Goal: Task Accomplishment & Management: Complete application form

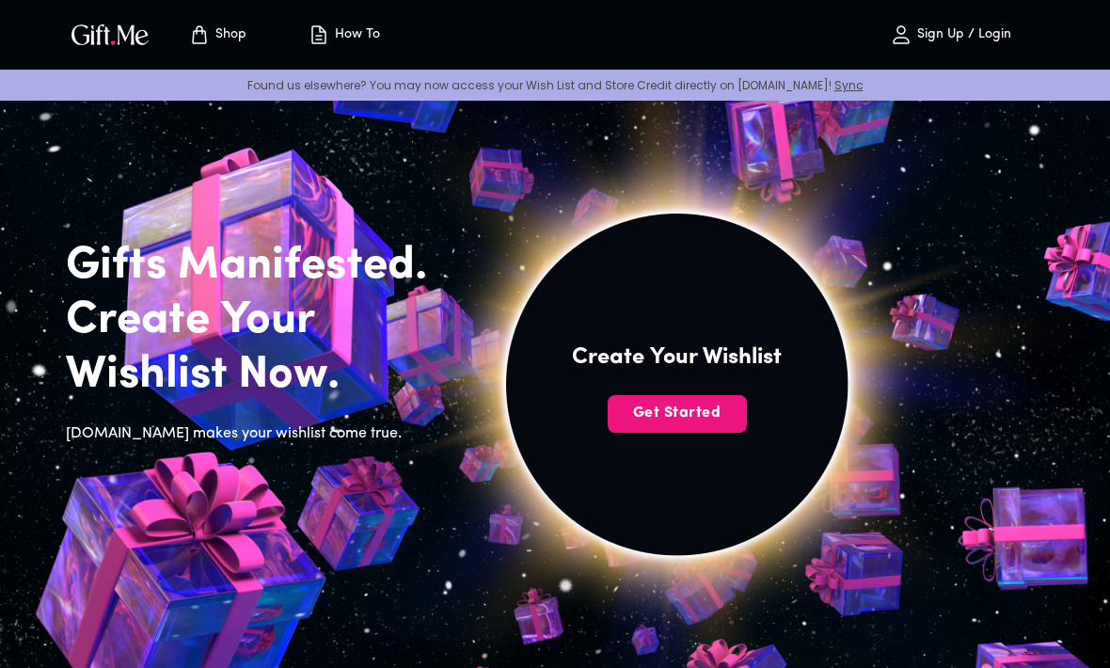
click at [705, 410] on span "Get Started" at bounding box center [677, 413] width 139 height 21
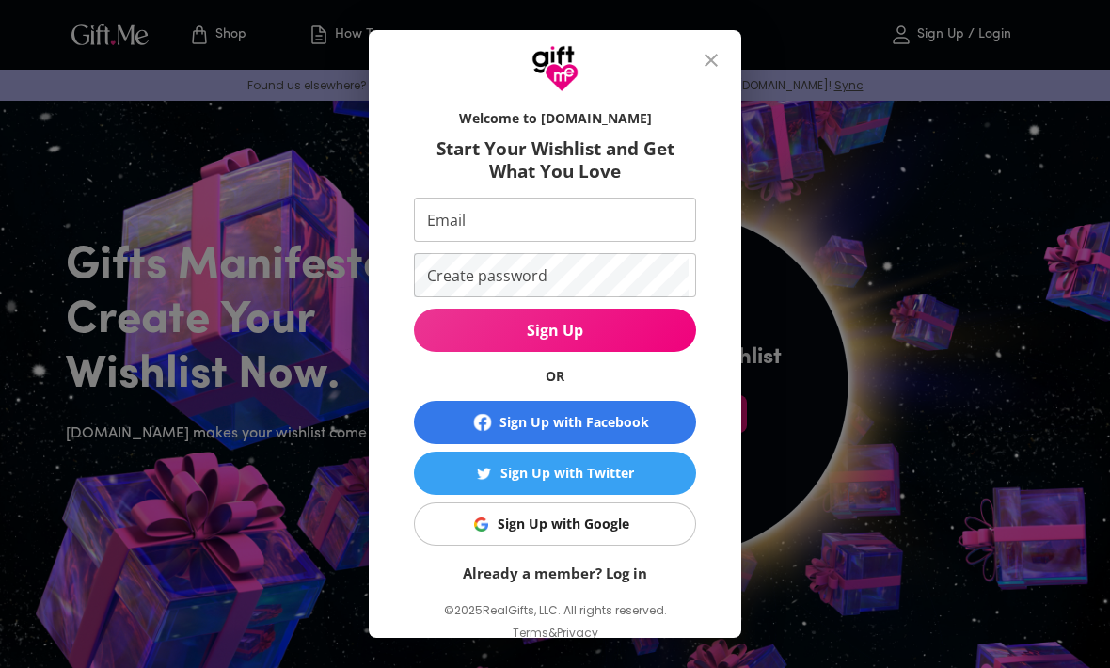
click at [667, 226] on input "Email" at bounding box center [551, 220] width 275 height 44
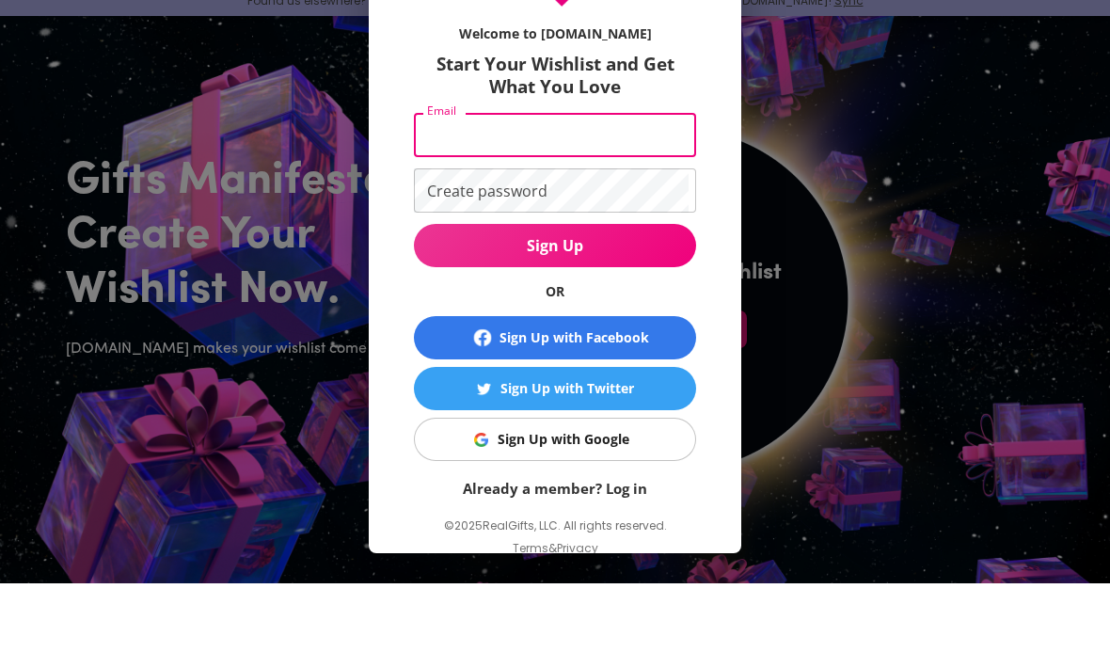
type input "[PERSON_NAME][EMAIL_ADDRESS][PERSON_NAME][DOMAIN_NAME]"
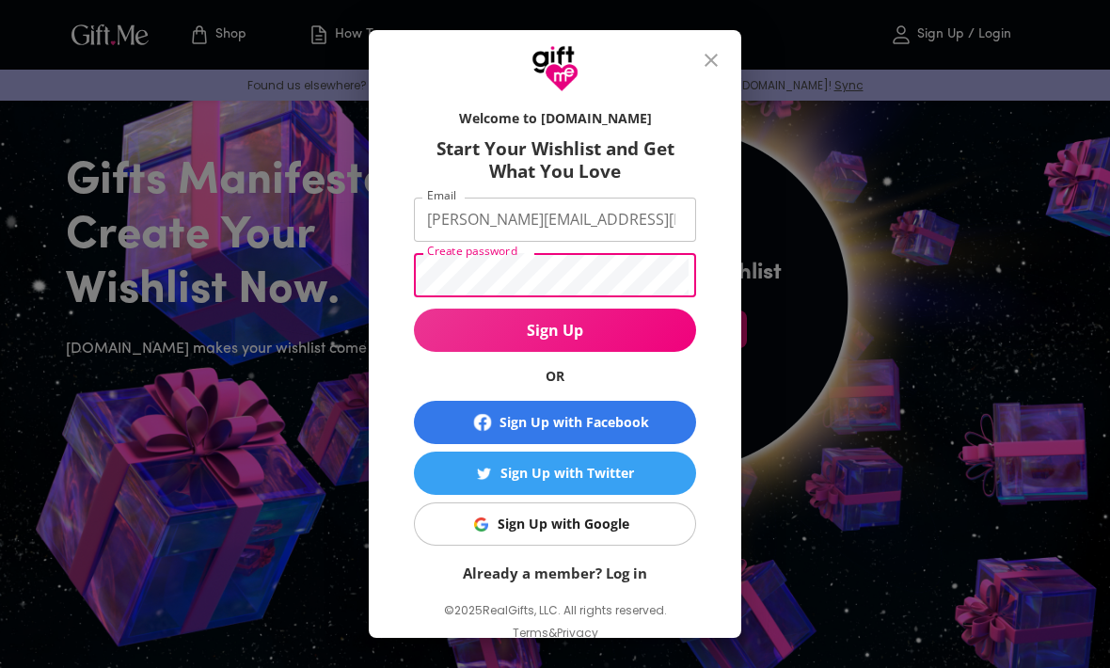
scroll to position [84, 0]
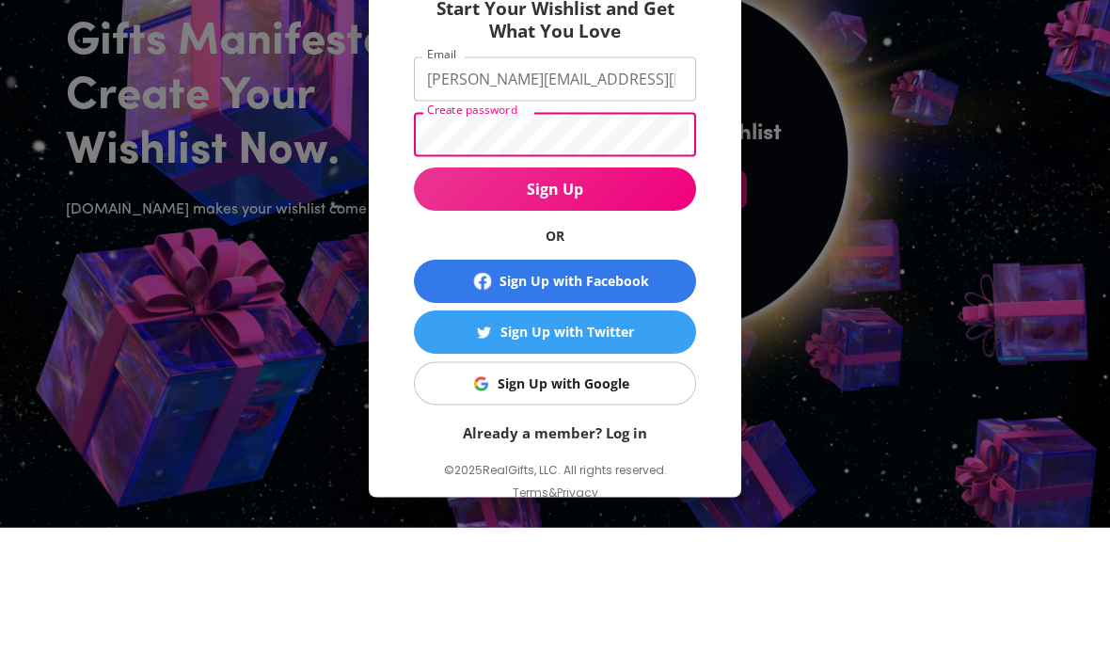
click at [641, 309] on button "Sign Up" at bounding box center [555, 330] width 282 height 43
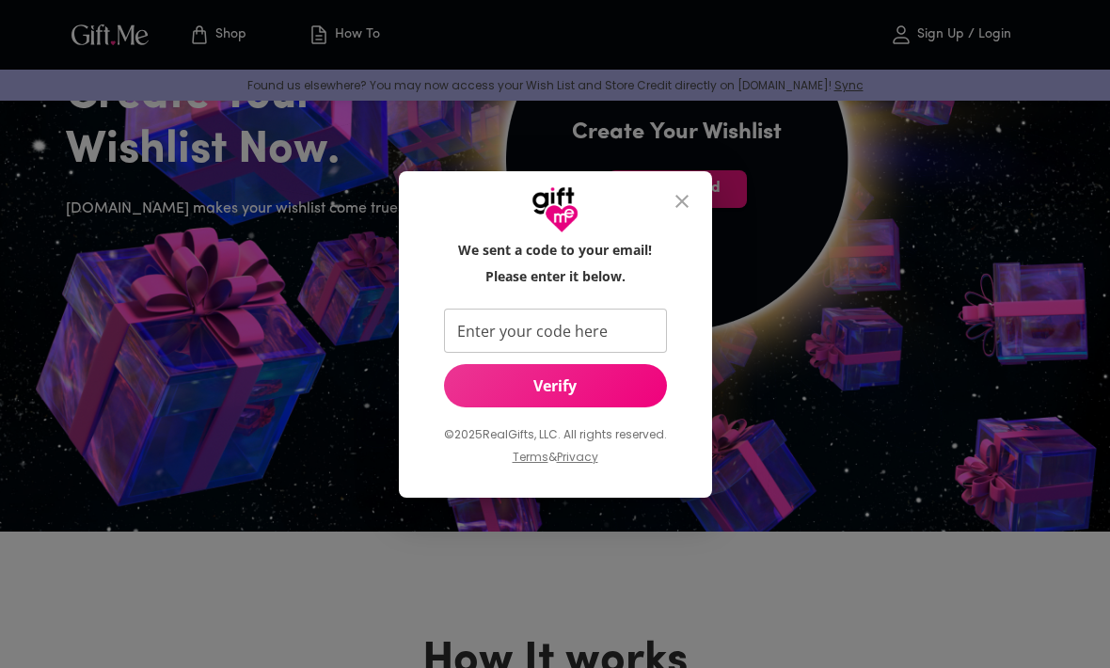
click at [617, 324] on input "Enter your code here" at bounding box center [551, 331] width 215 height 44
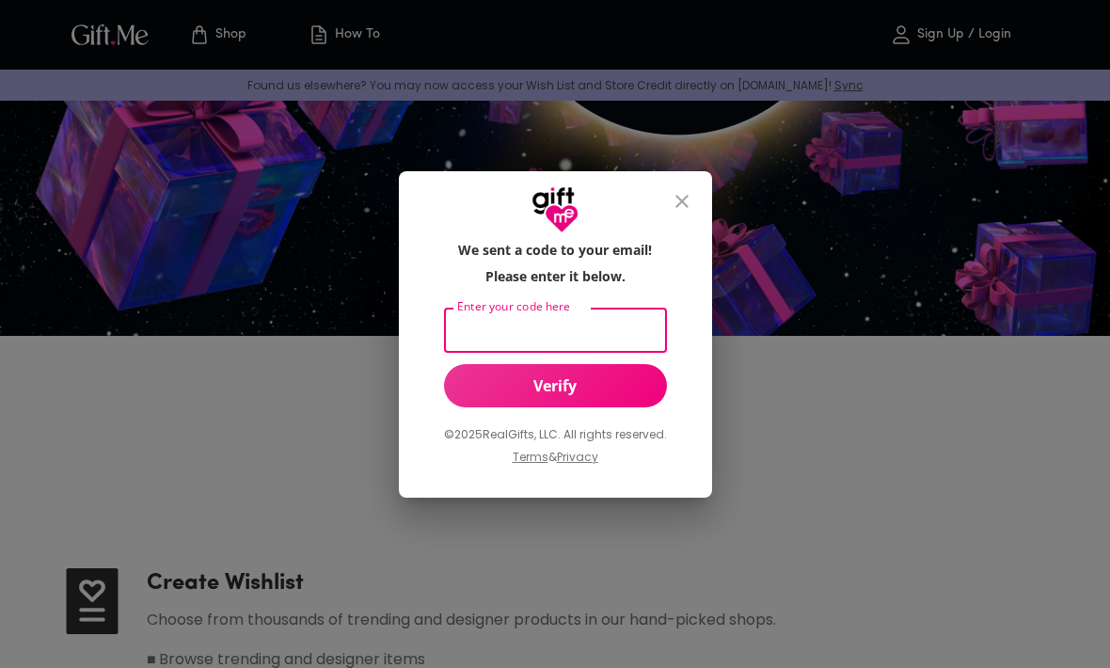
click at [608, 326] on input "Enter your code here" at bounding box center [551, 331] width 215 height 44
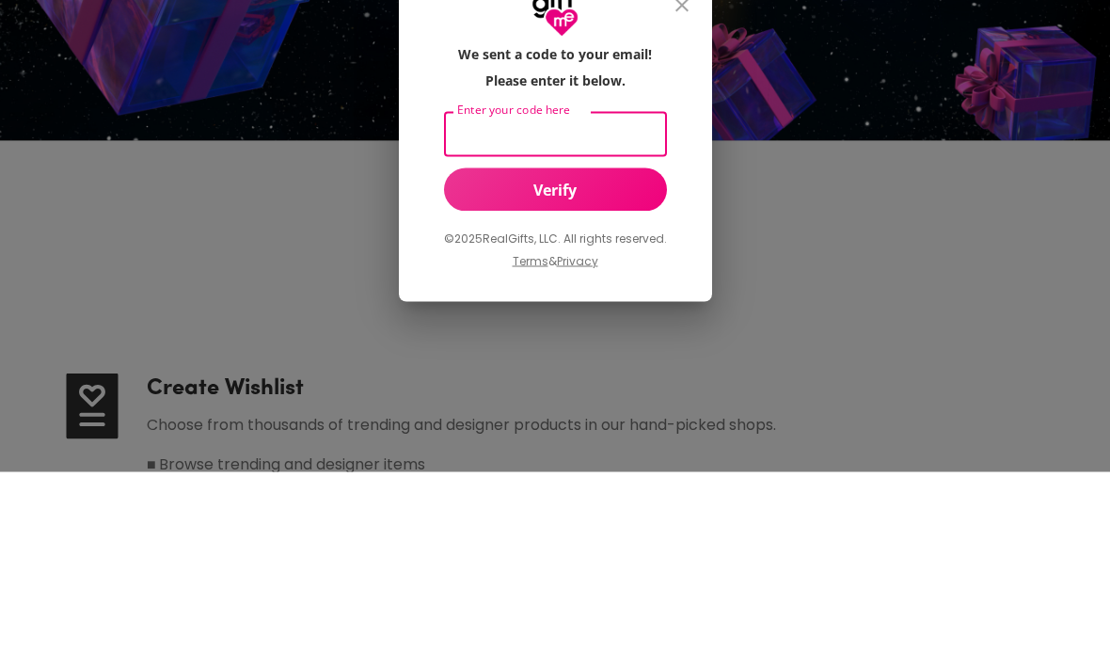
paste input "806997"
type input "806997"
click at [608, 375] on span "Verify" at bounding box center [555, 385] width 223 height 21
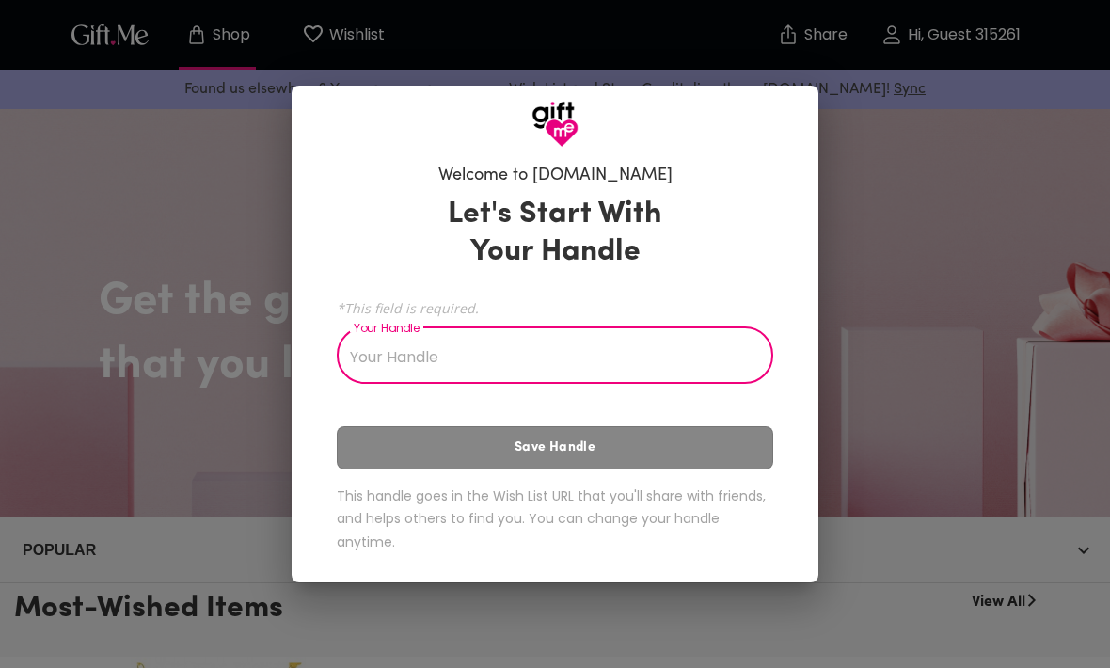
click at [707, 364] on input "Your Handle" at bounding box center [545, 357] width 416 height 53
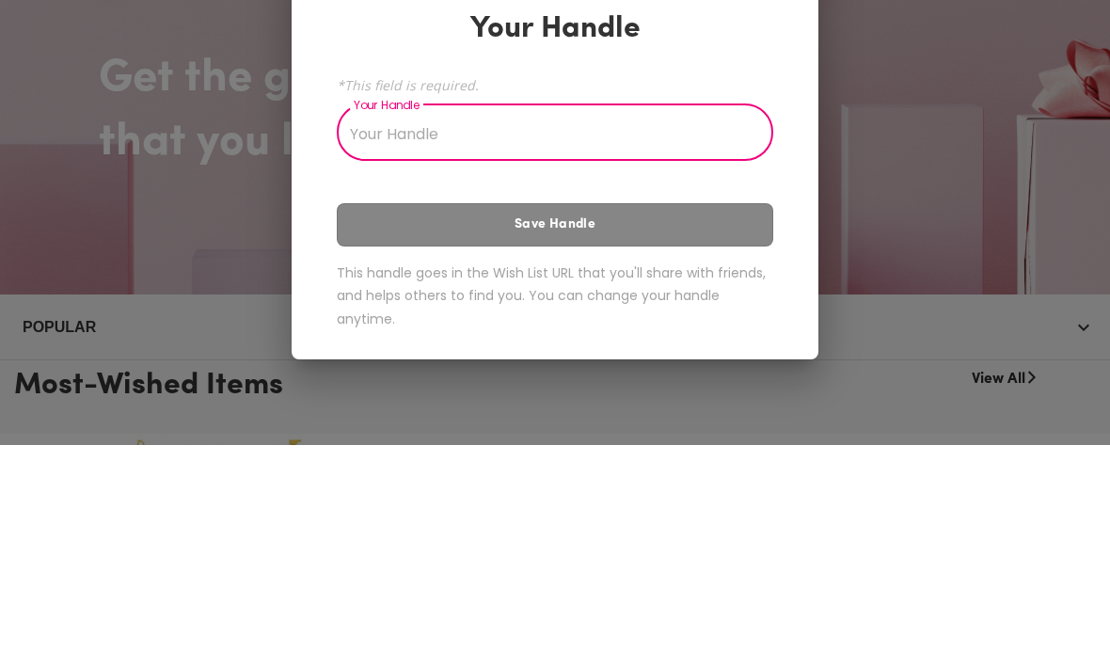
scroll to position [223, 0]
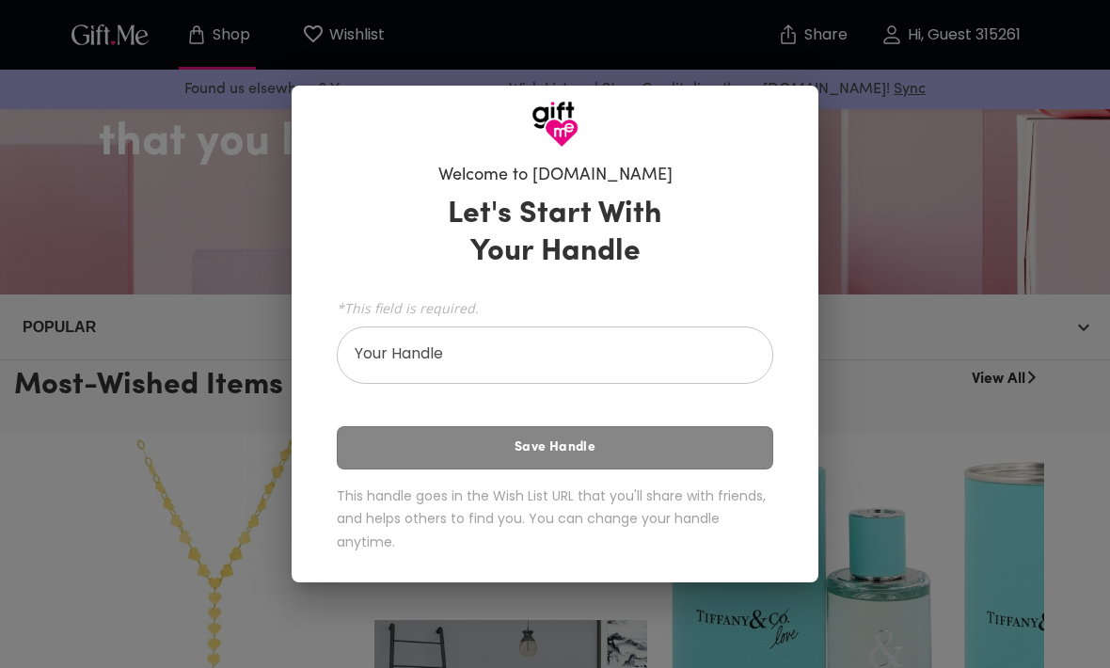
click at [704, 357] on input "Your Handle" at bounding box center [545, 357] width 416 height 53
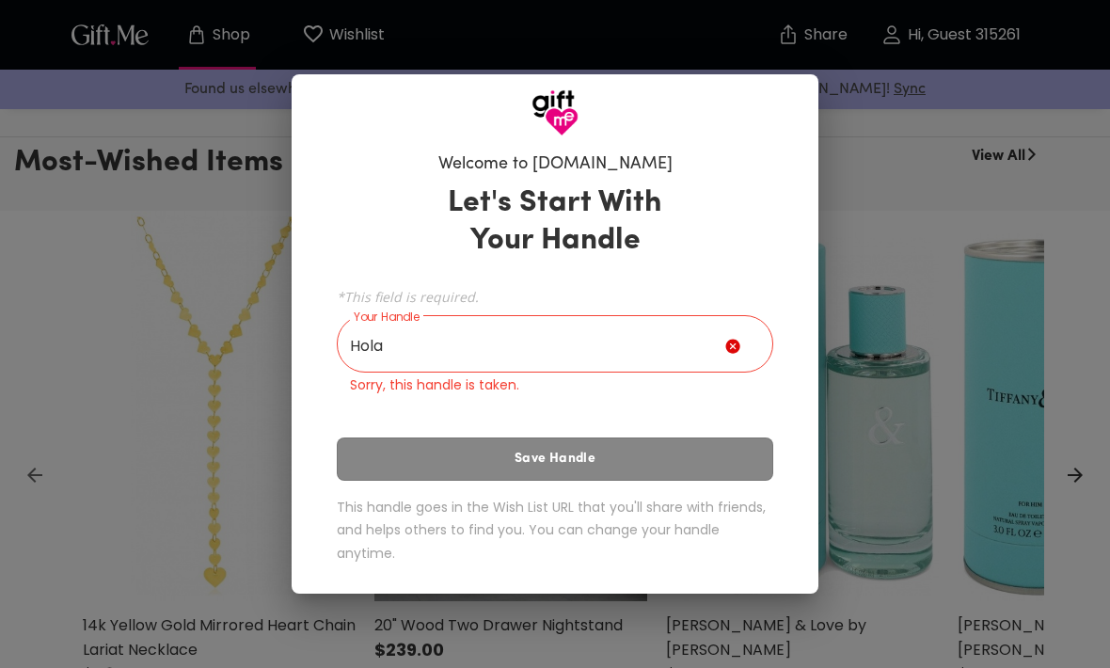
click at [643, 343] on input "Hola" at bounding box center [531, 346] width 388 height 53
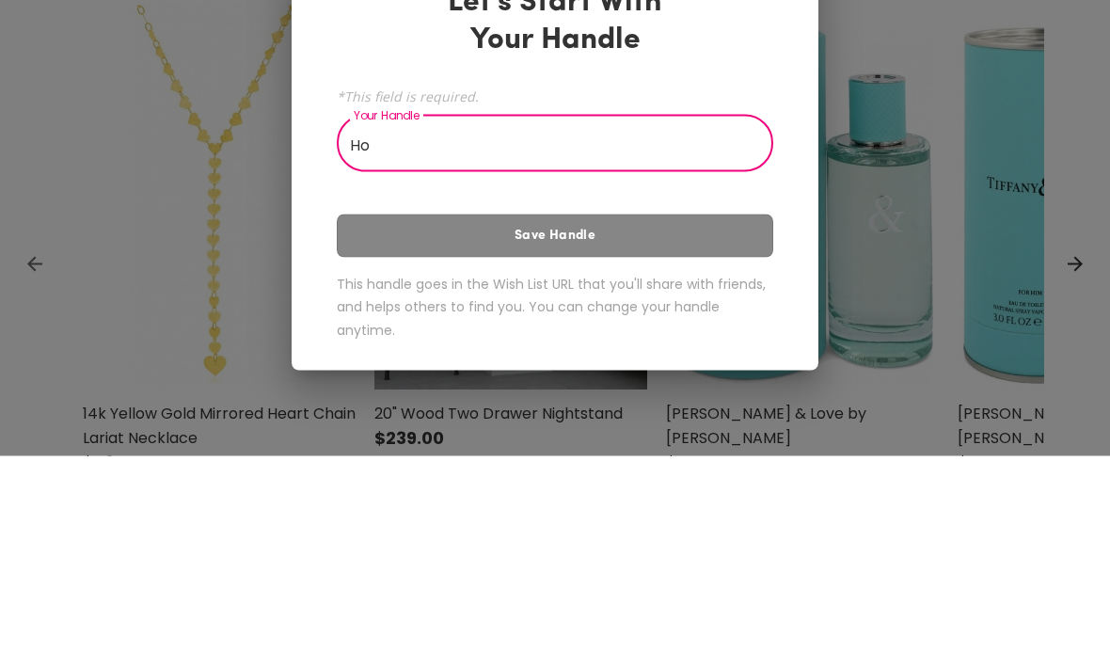
type input "H"
click at [451, 331] on input "Hhrttbrve ergwrfervrth rtgrgteg" at bounding box center [545, 357] width 416 height 53
click at [439, 331] on input "Hhrttbrve ergwrfervrth rtgrgteg" at bounding box center [545, 357] width 416 height 53
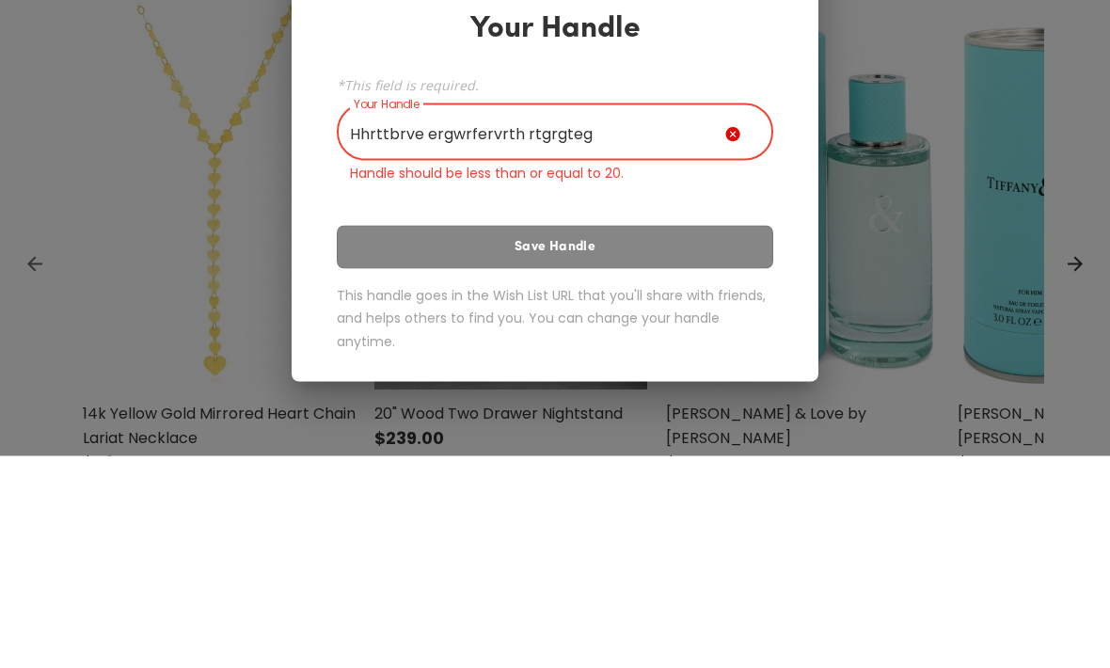
click at [451, 320] on input "Hhrttbrve ergwrfervrth rtgrgteg" at bounding box center [531, 346] width 388 height 53
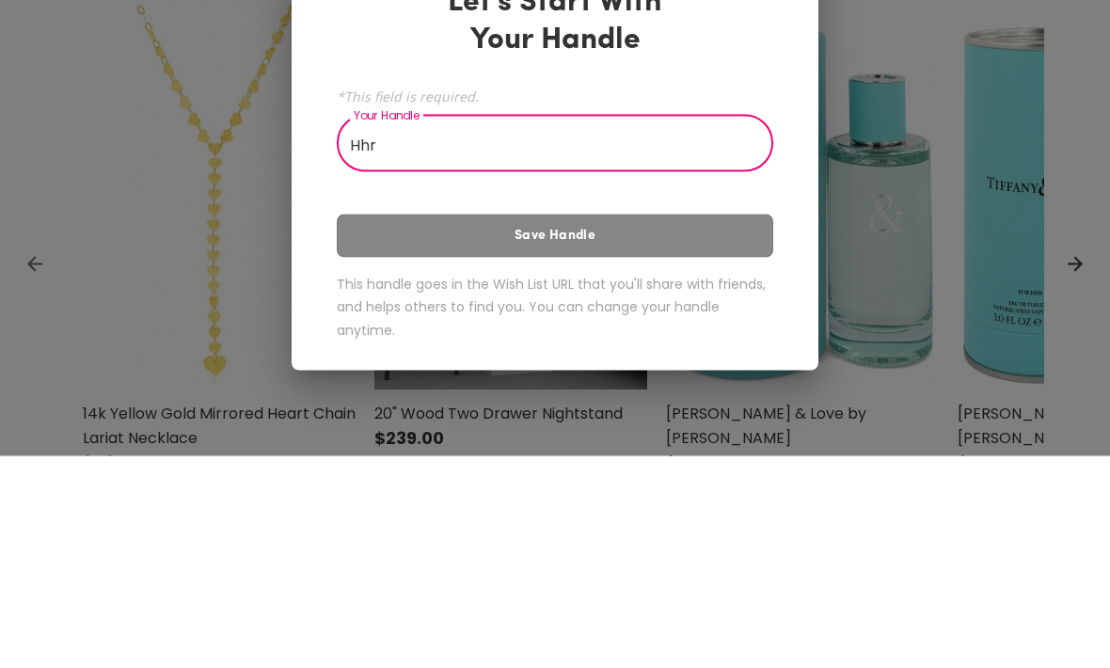
type input "Hh"
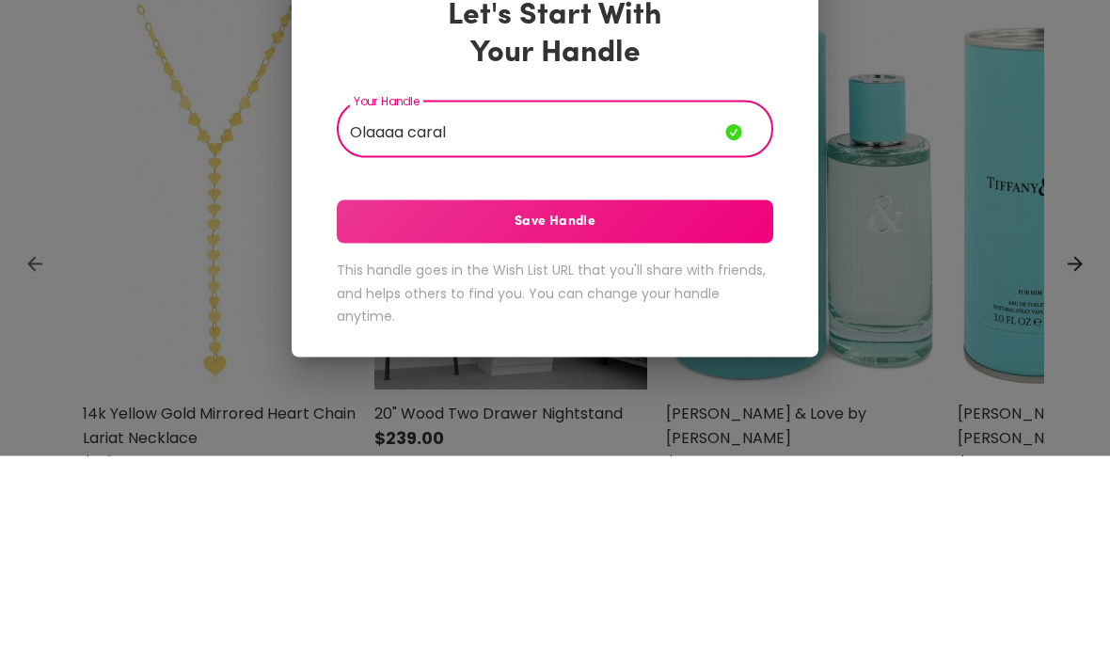
type input "Olaaaa caral"
click at [741, 423] on span "Save Handle" at bounding box center [555, 433] width 436 height 21
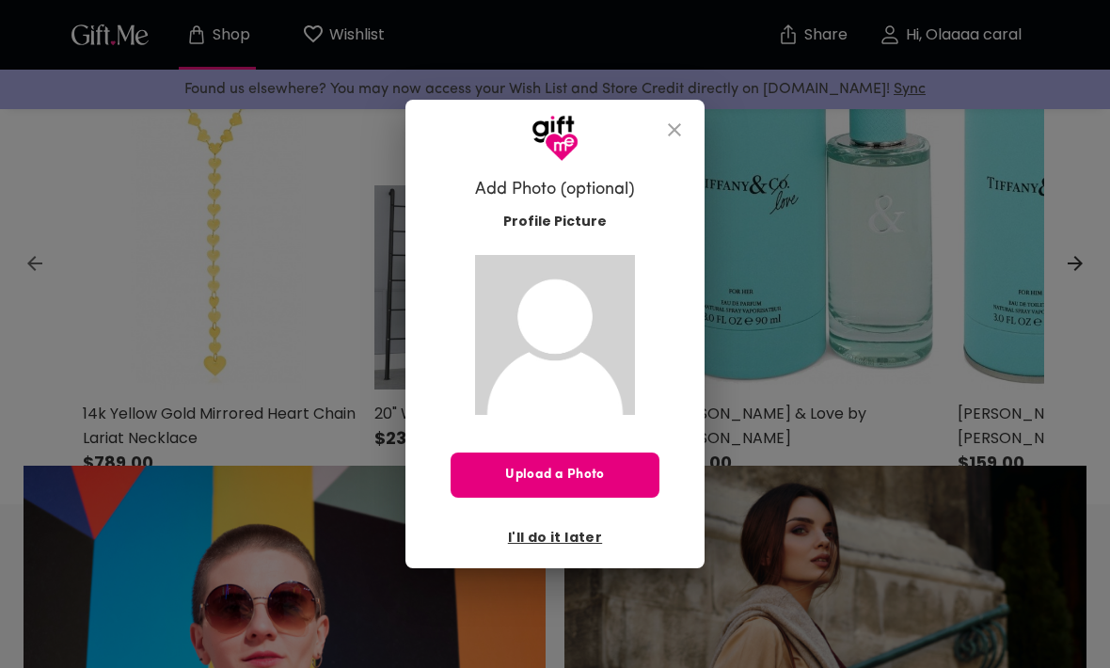
click at [584, 530] on span "I'll do it later" at bounding box center [555, 537] width 94 height 21
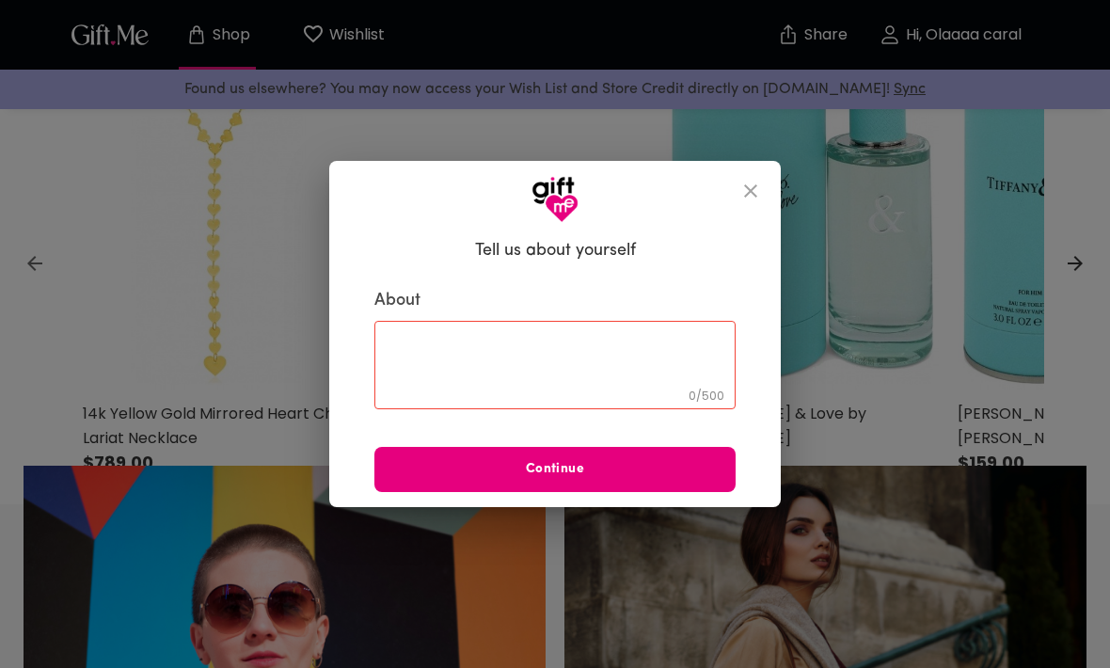
click at [623, 391] on textarea at bounding box center [555, 365] width 335 height 54
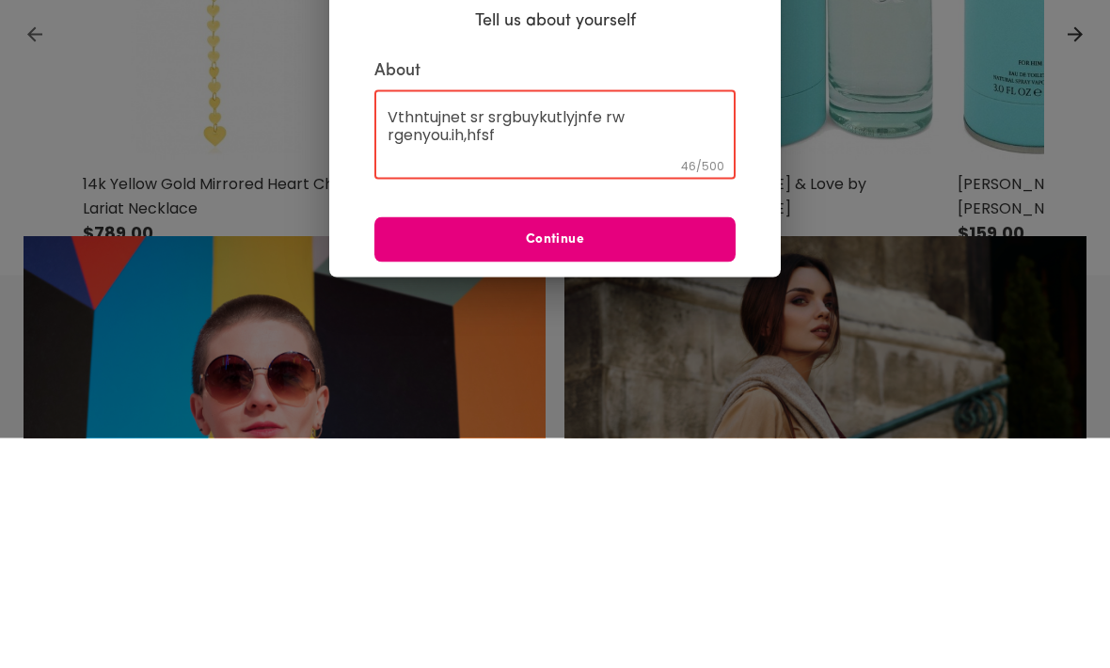
type textarea "Vthntujnet sr srgbuykutlyjnfe rw rgenyou.ih,hfsf"
click at [683, 459] on span "Continue" at bounding box center [554, 469] width 361 height 21
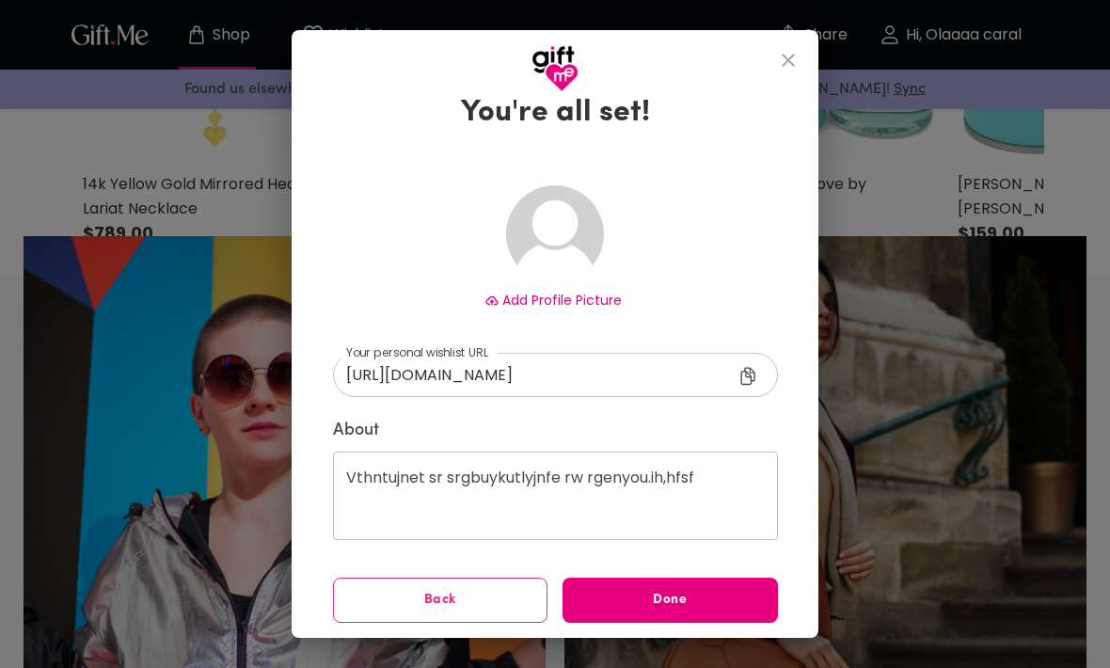
scroll to position [45, 0]
click at [620, 609] on span "Done" at bounding box center [669, 601] width 215 height 21
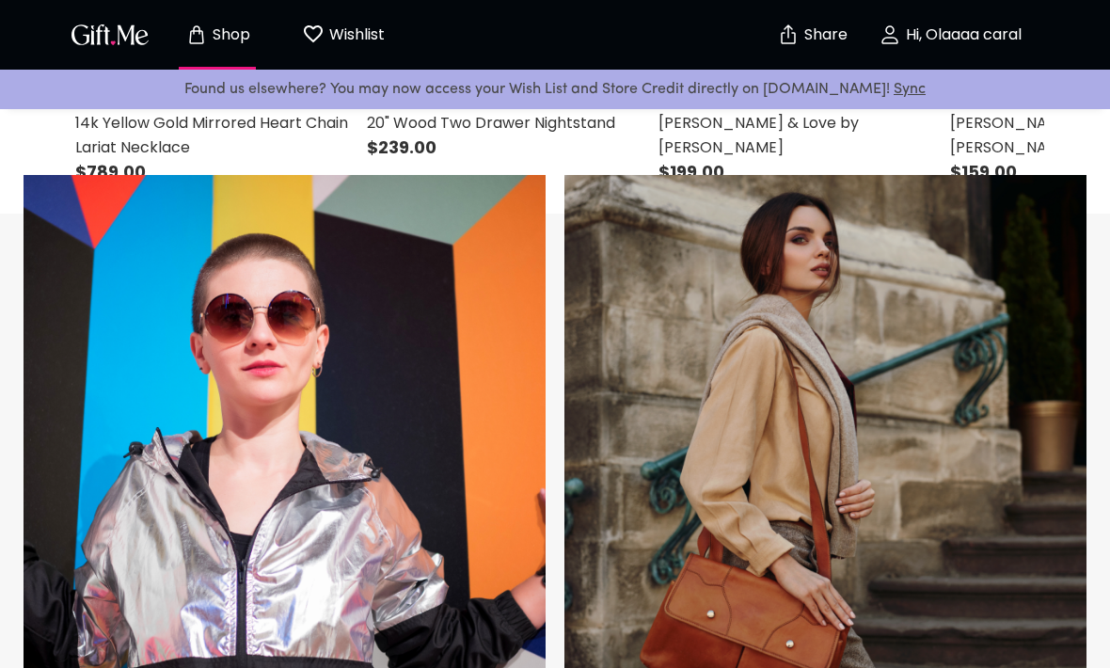
scroll to position [787, 0]
